Goal: Find specific page/section: Find specific page/section

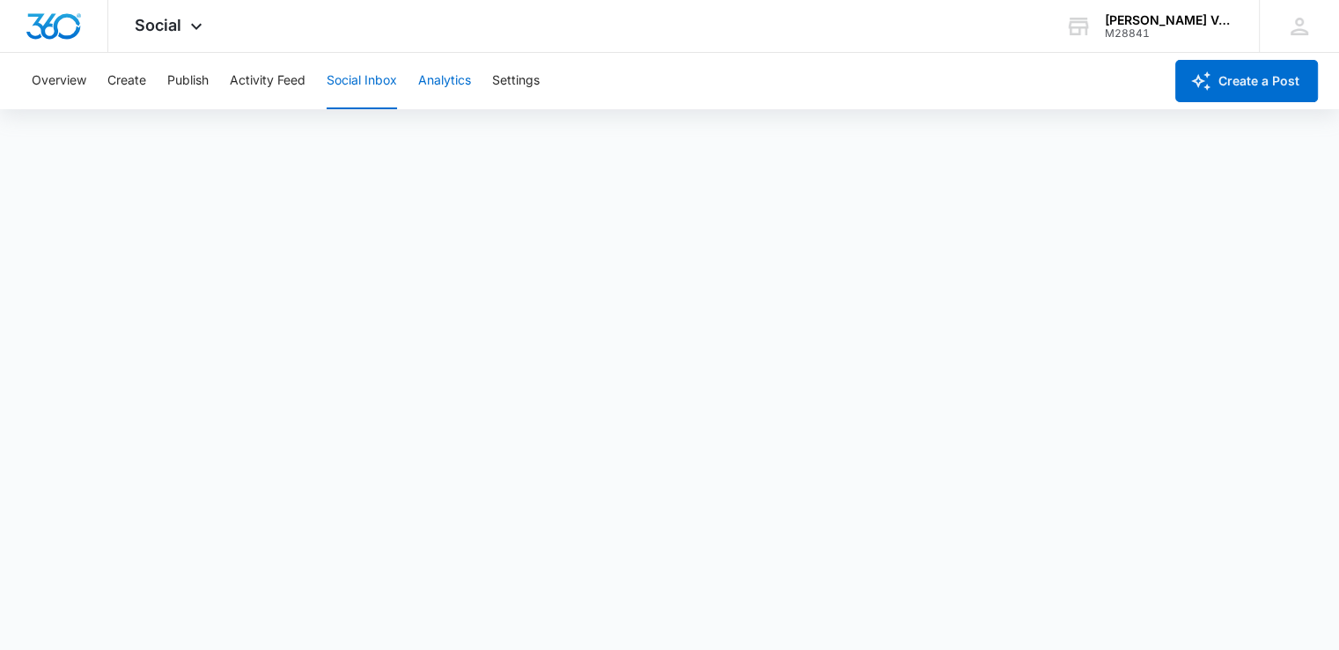
click at [456, 96] on button "Analytics" at bounding box center [444, 81] width 53 height 56
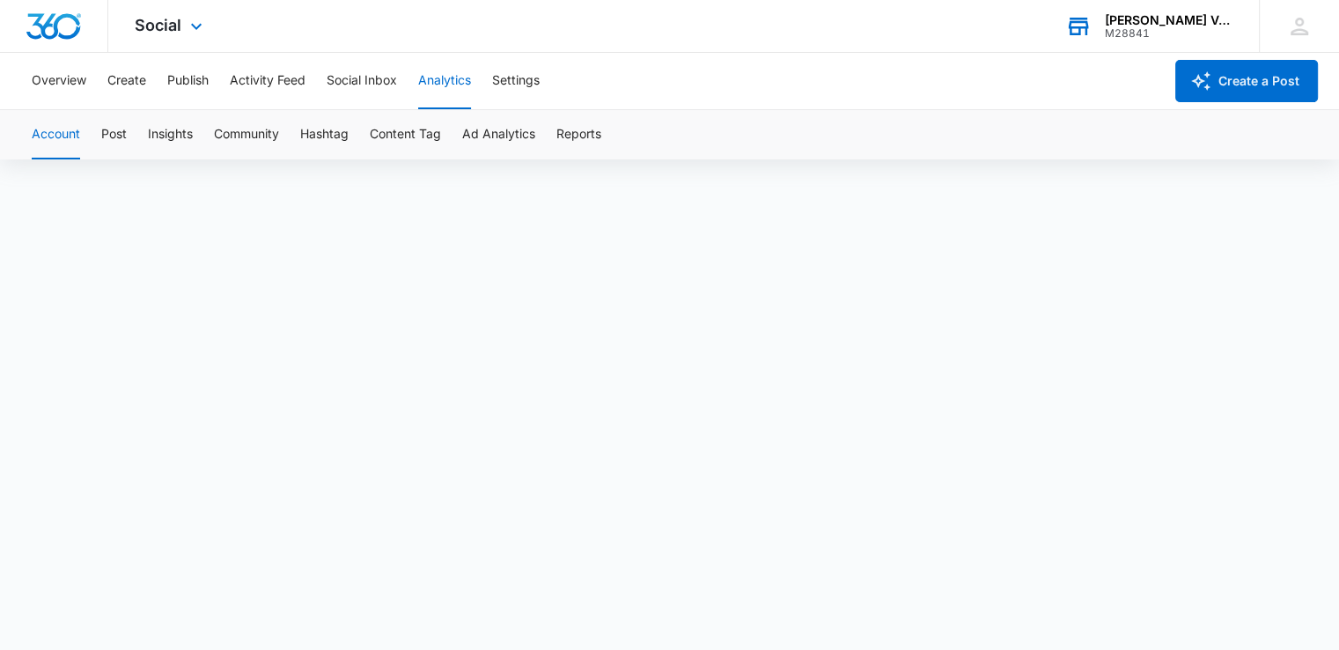
click at [1152, 19] on div "[PERSON_NAME] Veterinary Services" at bounding box center [1169, 20] width 129 height 14
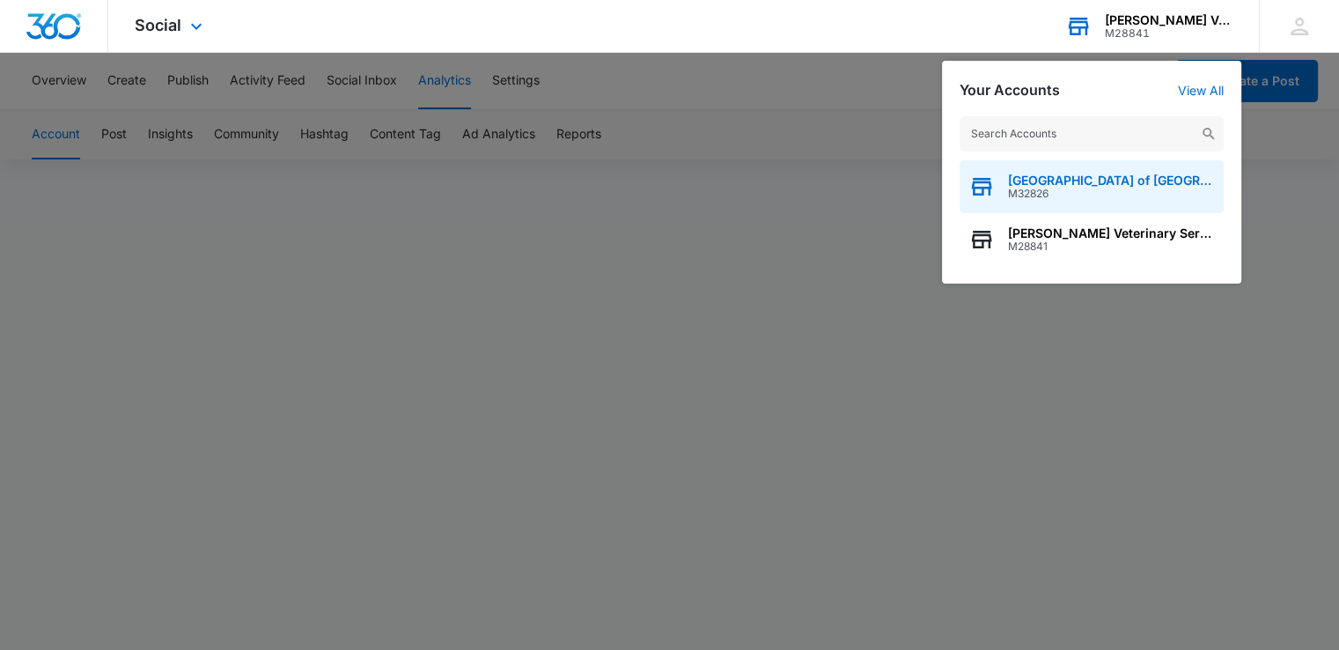
click at [1064, 186] on span "[GEOGRAPHIC_DATA] of [GEOGRAPHIC_DATA]" at bounding box center [1111, 180] width 207 height 14
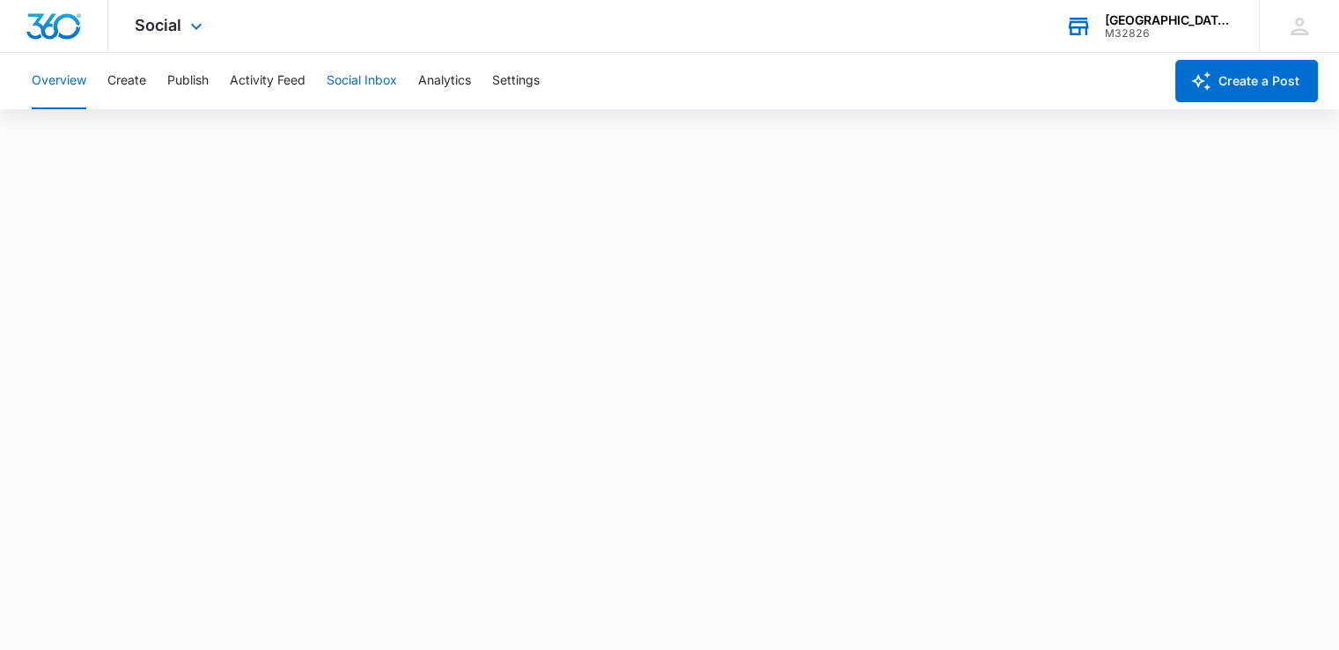
click at [366, 82] on button "Social Inbox" at bounding box center [362, 81] width 70 height 56
click at [194, 23] on icon at bounding box center [196, 30] width 21 height 21
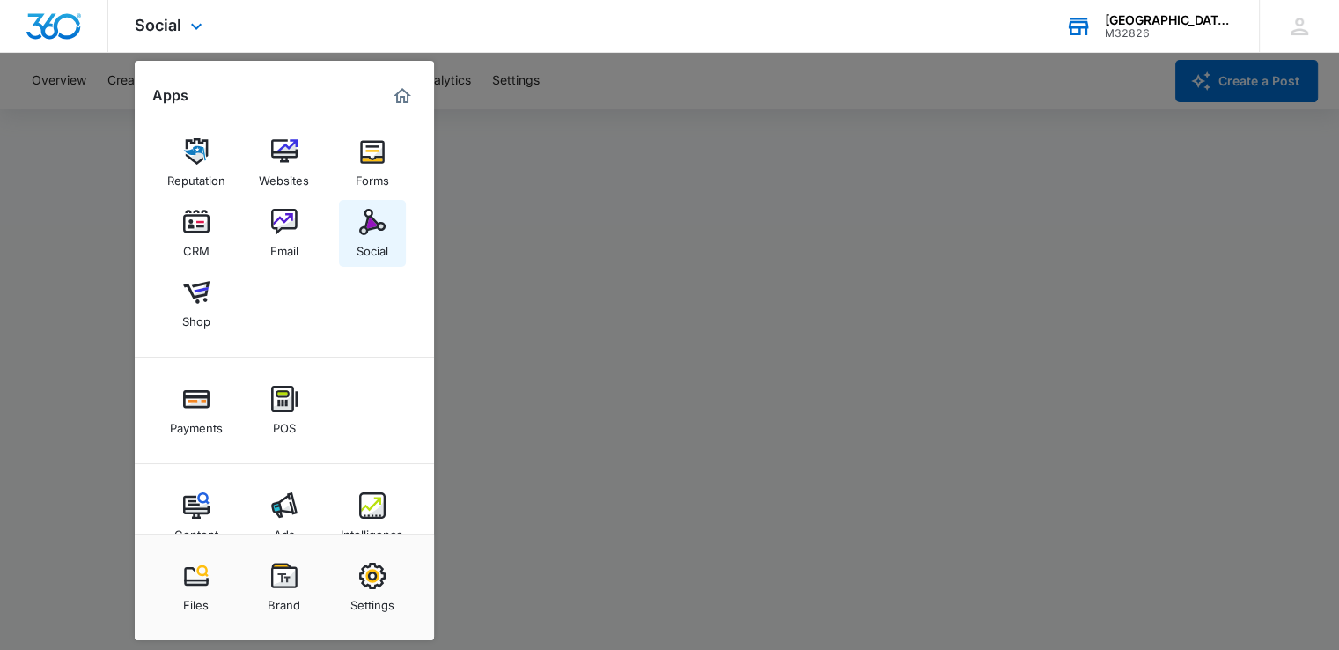
click at [354, 228] on link "Social" at bounding box center [372, 233] width 67 height 67
